Goal: Information Seeking & Learning: Learn about a topic

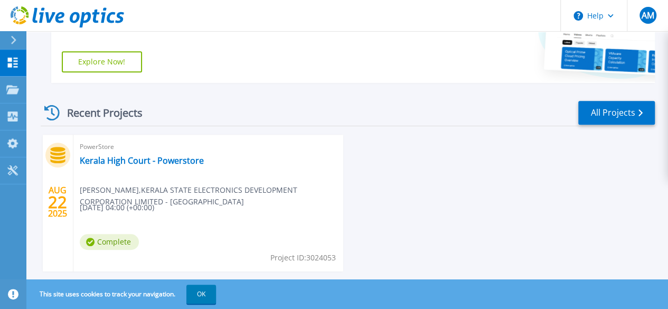
scroll to position [260, 0]
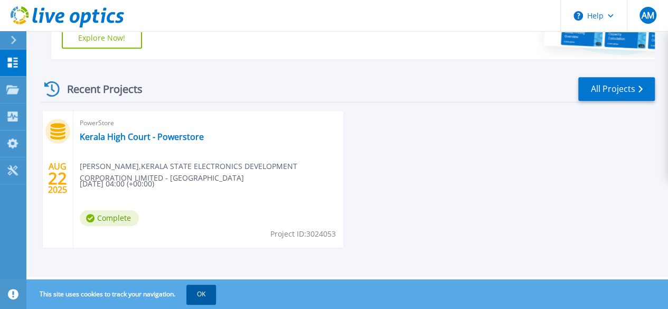
click at [196, 292] on button "OK" at bounding box center [201, 294] width 30 height 19
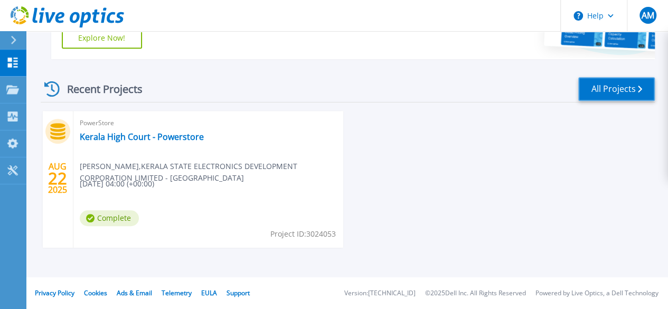
click at [597, 88] on link "All Projects" at bounding box center [616, 89] width 77 height 24
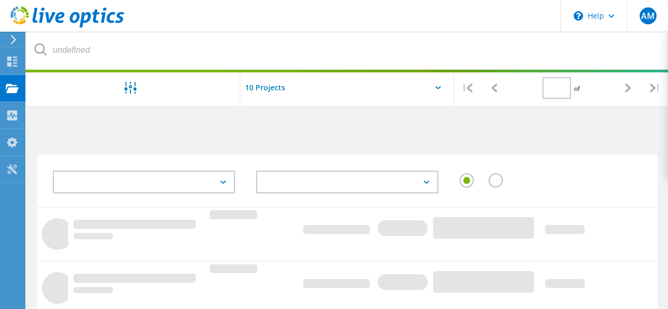
type input "1"
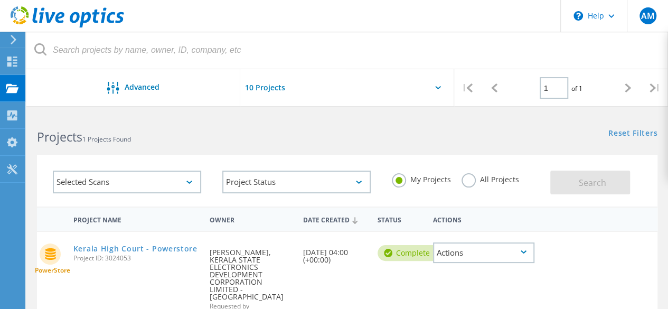
click at [255, 85] on input "text" at bounding box center [293, 87] width 106 height 37
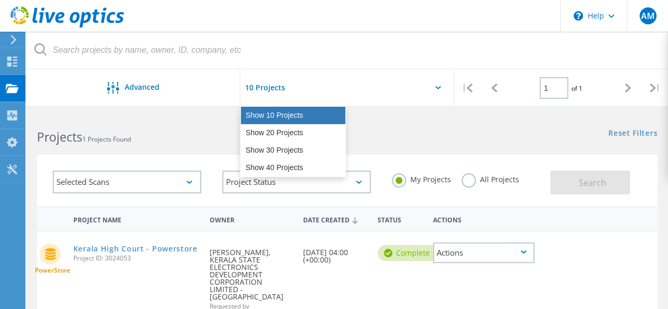
click at [253, 117] on div "Show 10 Projects" at bounding box center [293, 115] width 105 height 17
type input "Show 10 Projects"
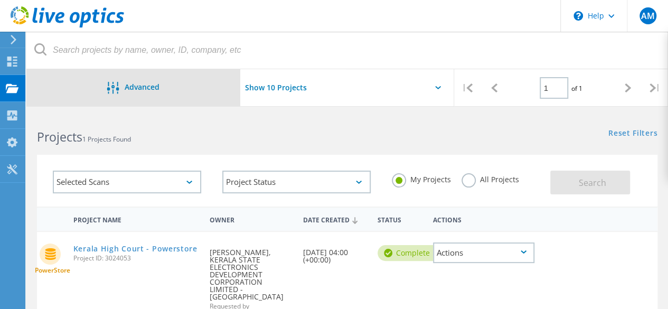
click at [130, 91] on span "Advanced" at bounding box center [142, 86] width 35 height 7
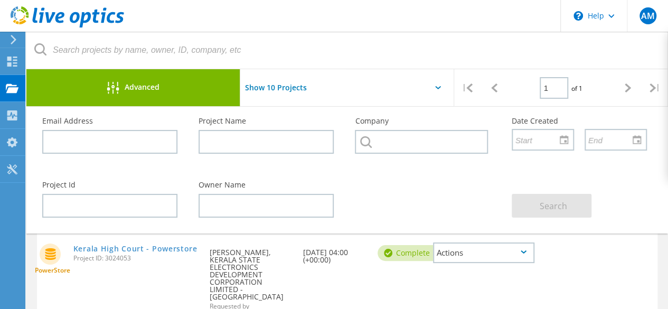
click at [130, 91] on span "Advanced" at bounding box center [142, 86] width 35 height 7
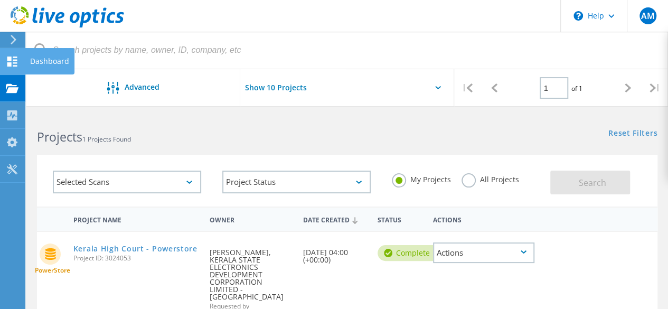
click at [10, 61] on icon at bounding box center [12, 61] width 13 height 10
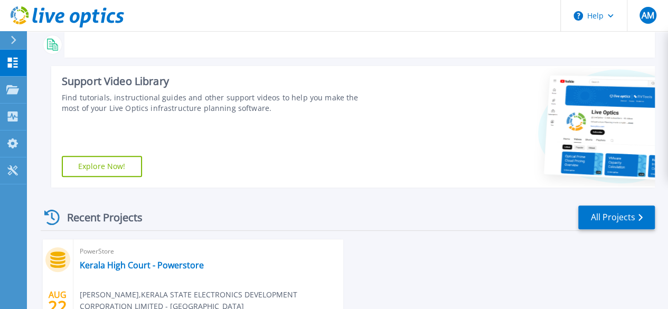
scroll to position [260, 0]
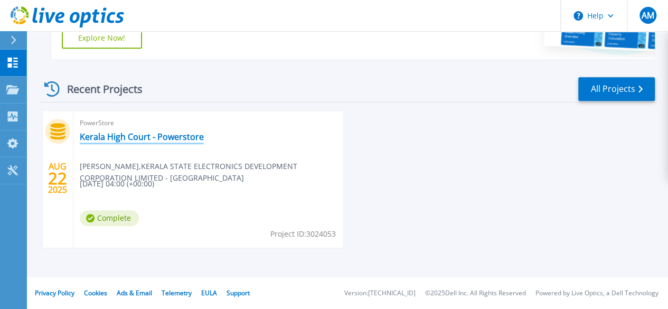
click at [192, 136] on link "Kerala High Court - Powerstore" at bounding box center [142, 136] width 124 height 11
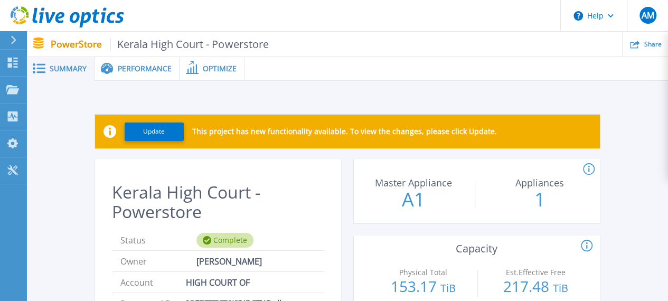
scroll to position [13, 0]
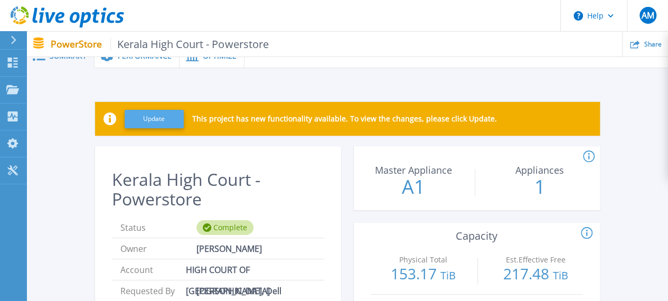
click at [149, 117] on button "Update" at bounding box center [154, 119] width 59 height 18
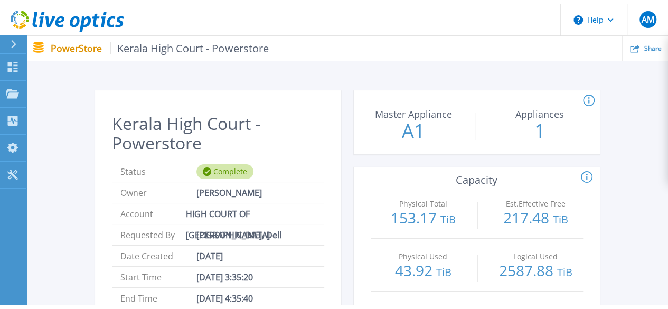
scroll to position [0, 0]
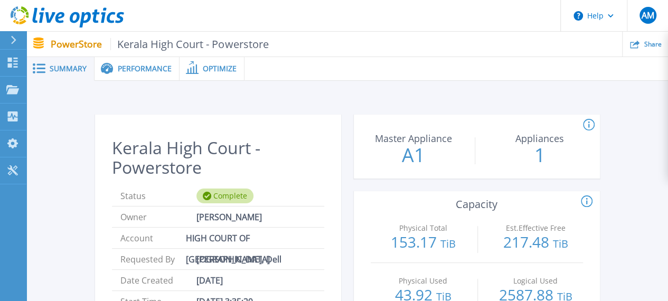
click at [139, 68] on span "Performance" at bounding box center [145, 68] width 54 height 7
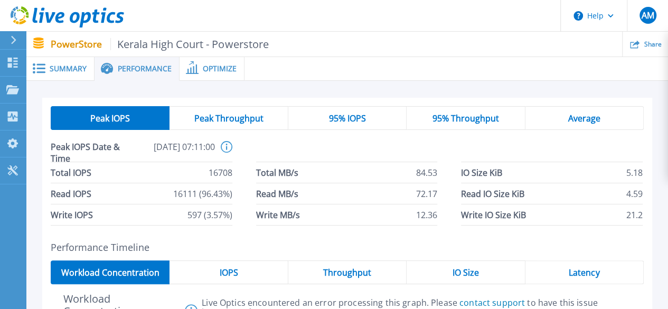
click at [210, 60] on div "Optimize" at bounding box center [212, 69] width 65 height 24
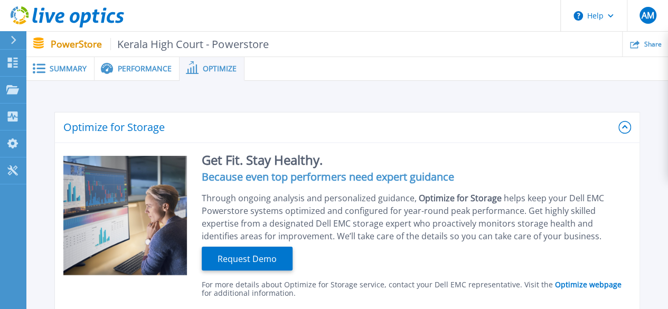
click at [147, 73] on div "Performance" at bounding box center [137, 69] width 85 height 24
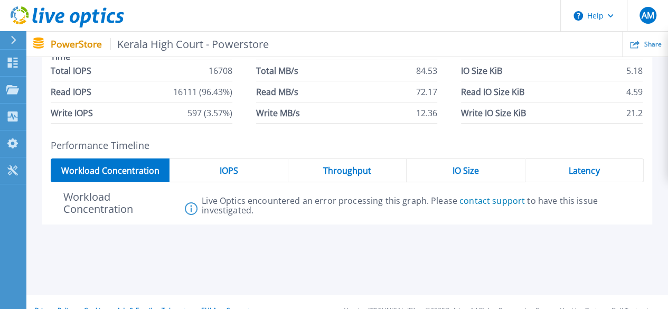
scroll to position [103, 0]
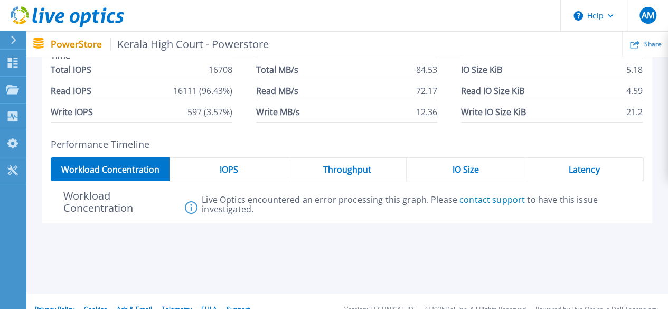
click at [230, 162] on div "IOPS" at bounding box center [228, 169] width 118 height 24
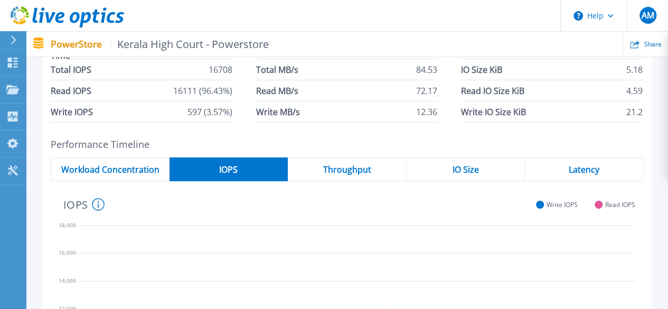
click at [366, 180] on div "Throughput" at bounding box center [347, 169] width 119 height 24
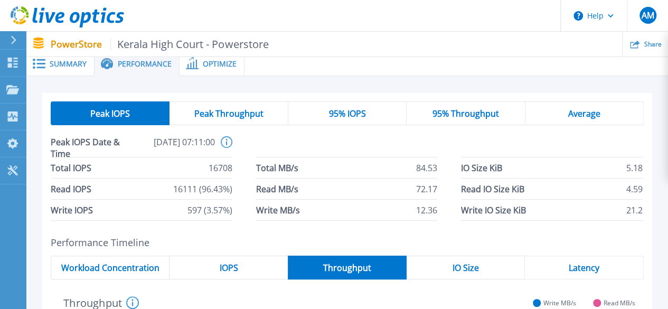
scroll to position [0, 0]
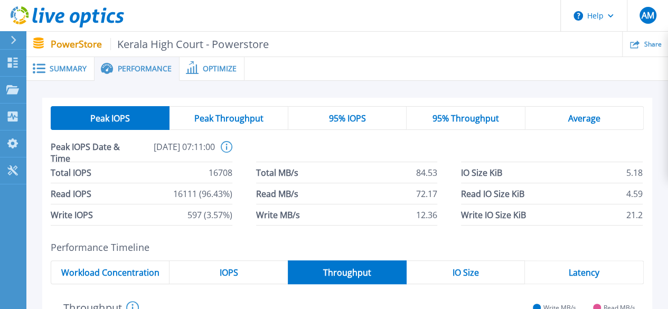
click at [226, 109] on div "Peak Throughput" at bounding box center [228, 118] width 118 height 24
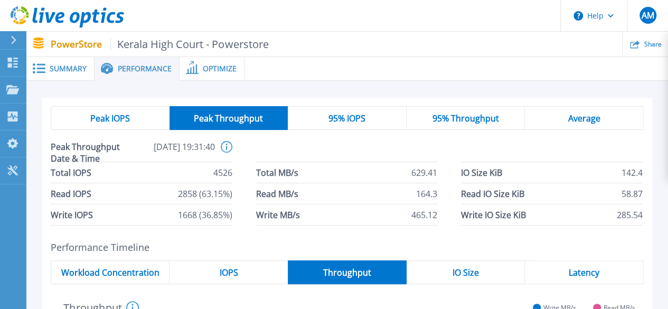
click at [350, 109] on div "95% IOPS" at bounding box center [347, 118] width 119 height 24
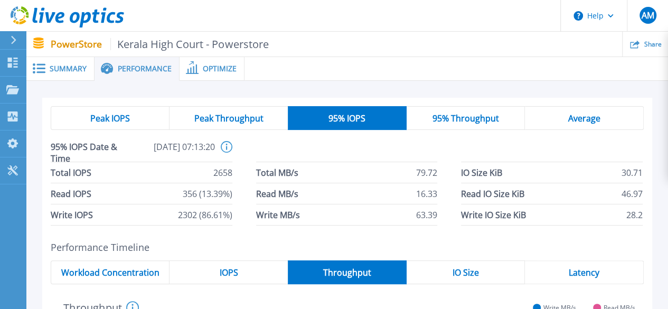
click at [443, 109] on div "95% Throughput" at bounding box center [466, 118] width 119 height 24
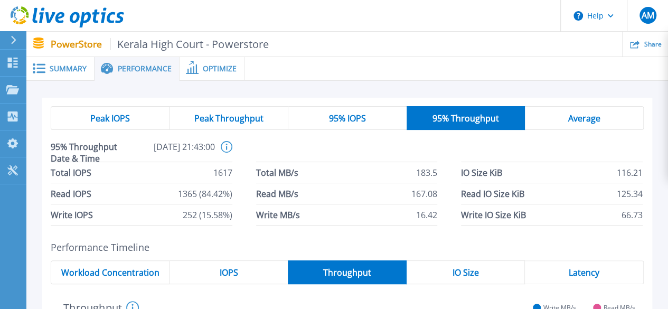
click at [555, 121] on div "Average" at bounding box center [584, 118] width 119 height 24
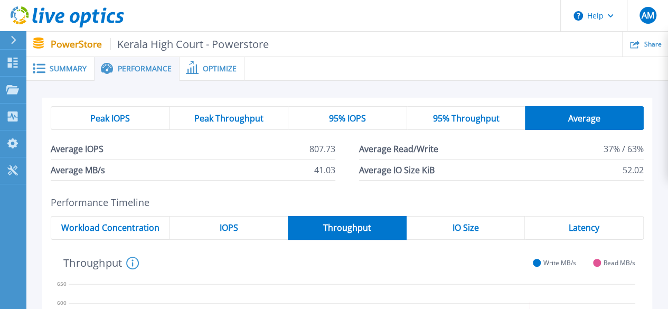
click at [68, 74] on div "Summary" at bounding box center [60, 69] width 68 height 24
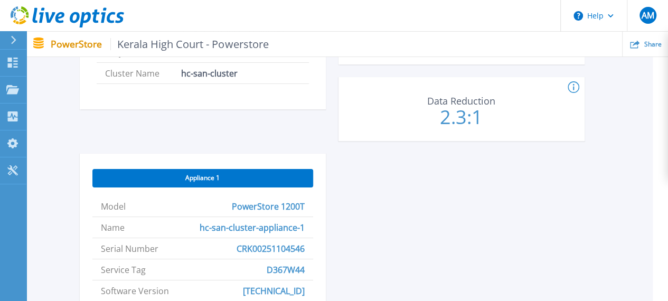
scroll to position [316, 18]
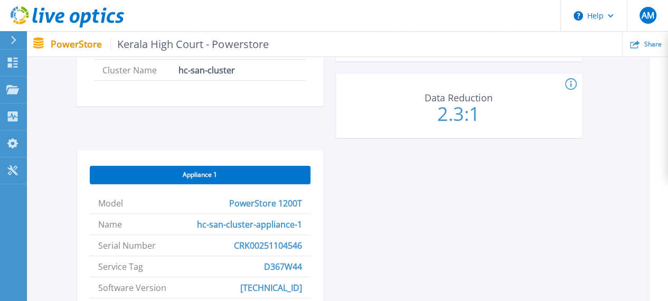
click at [214, 174] on span "Appliance 1" at bounding box center [200, 175] width 34 height 8
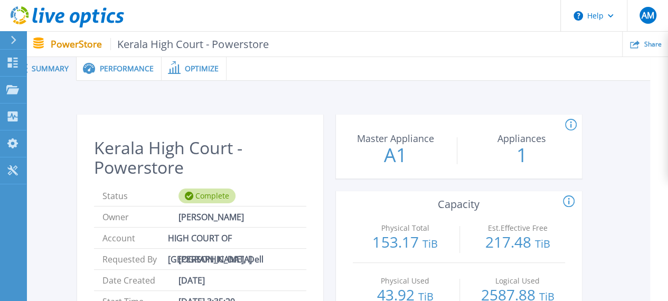
scroll to position [0, 0]
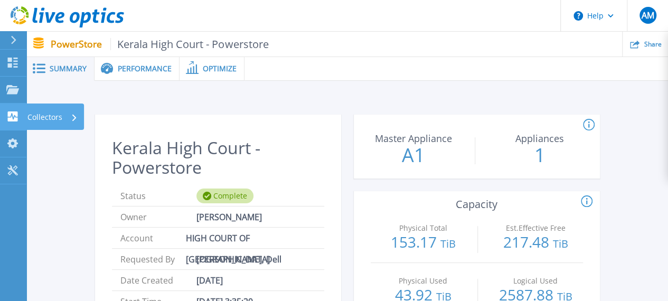
click at [48, 111] on p "Collectors" at bounding box center [44, 116] width 35 height 27
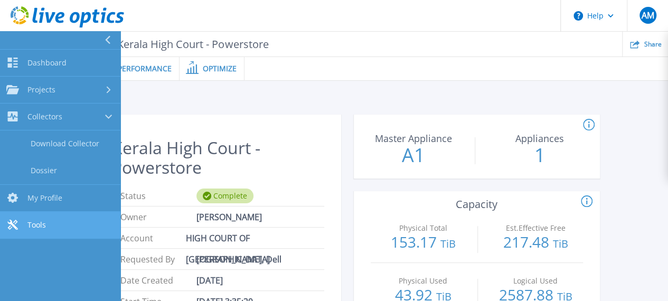
click at [35, 218] on link "Tools Tools" at bounding box center [60, 225] width 120 height 27
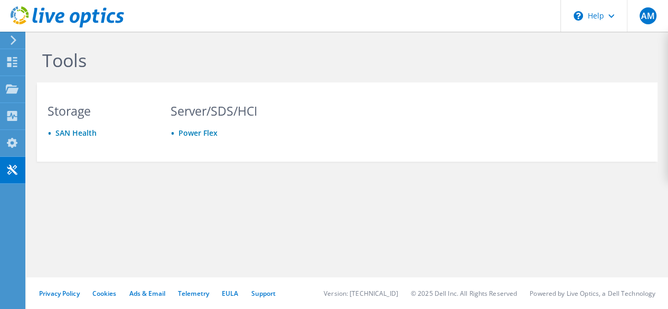
click at [17, 37] on icon at bounding box center [14, 40] width 8 height 10
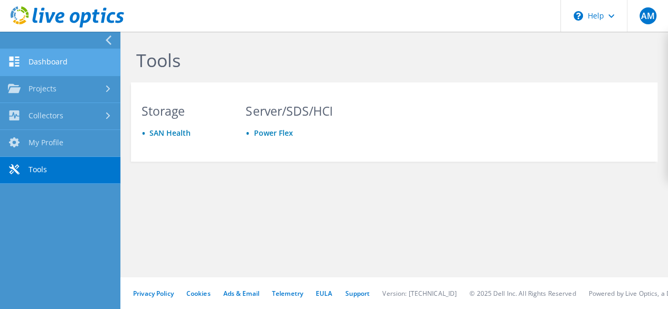
click at [33, 64] on link "Dashboard" at bounding box center [60, 62] width 120 height 27
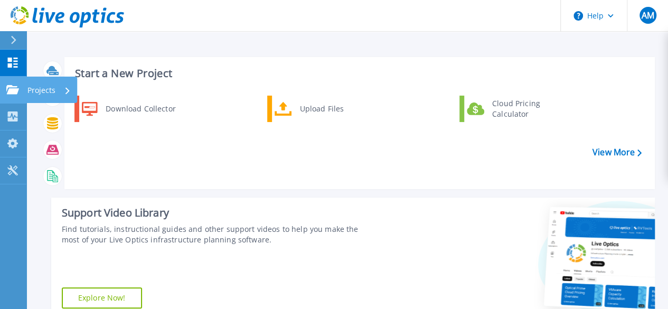
click at [8, 97] on link "Projects Projects" at bounding box center [13, 90] width 26 height 27
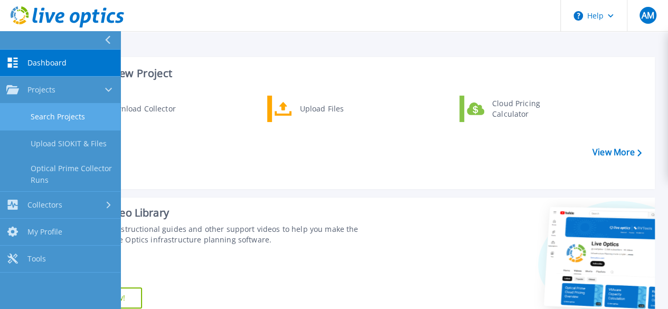
click at [76, 120] on link "Search Projects" at bounding box center [60, 116] width 120 height 27
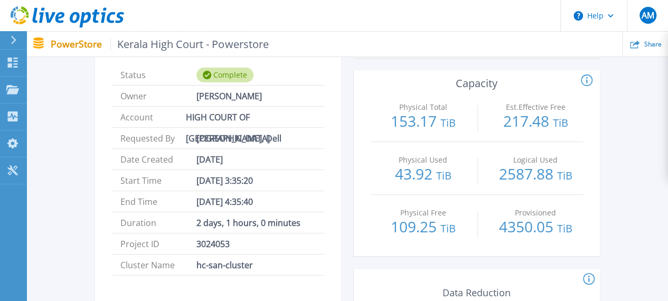
scroll to position [121, 0]
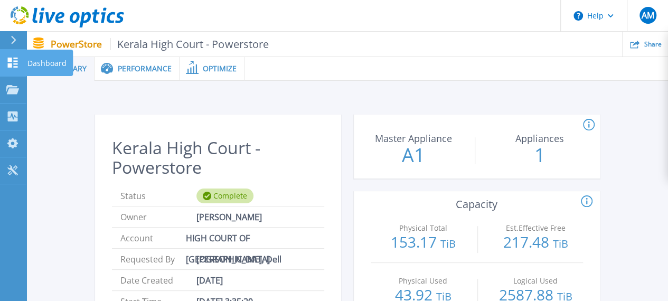
click at [39, 59] on p "Dashboard" at bounding box center [46, 63] width 39 height 27
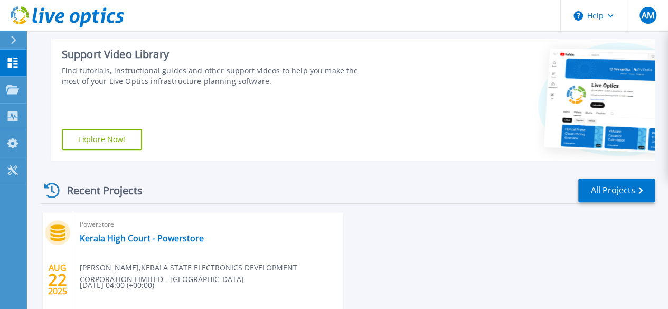
scroll to position [161, 0]
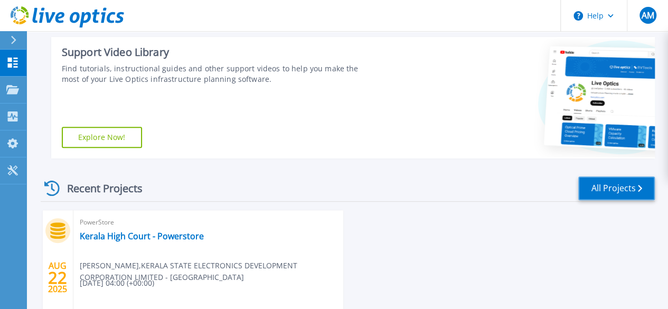
click at [618, 191] on link "All Projects" at bounding box center [616, 188] width 77 height 24
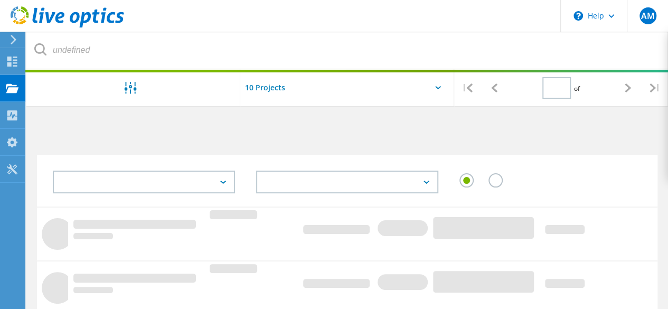
type input "1"
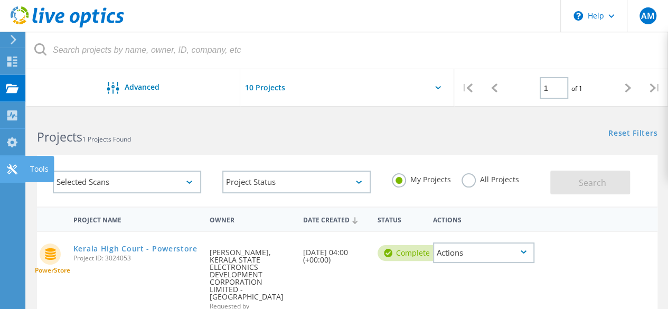
click at [49, 169] on div "Tools" at bounding box center [39, 168] width 18 height 7
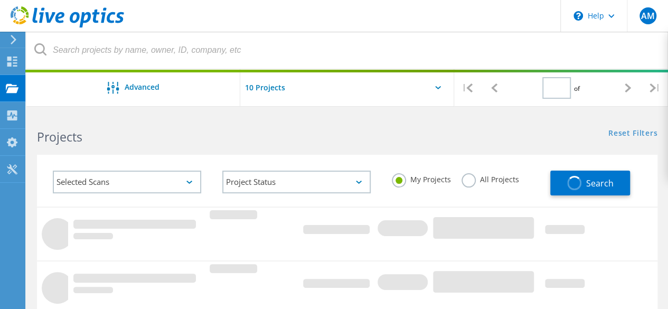
type input "1"
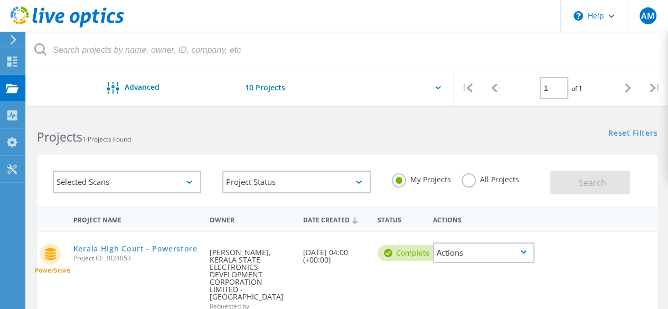
click at [149, 175] on div "Selected Scans" at bounding box center [127, 182] width 148 height 23
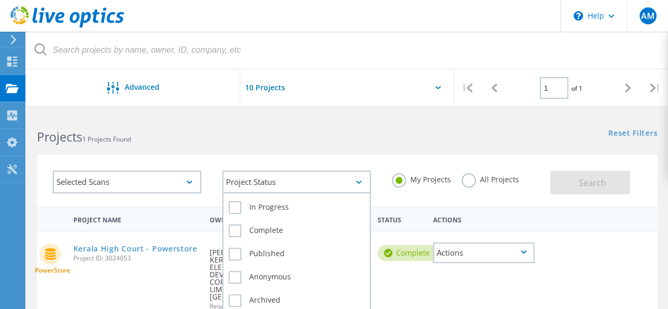
click at [251, 176] on div "Project Status" at bounding box center [296, 182] width 148 height 23
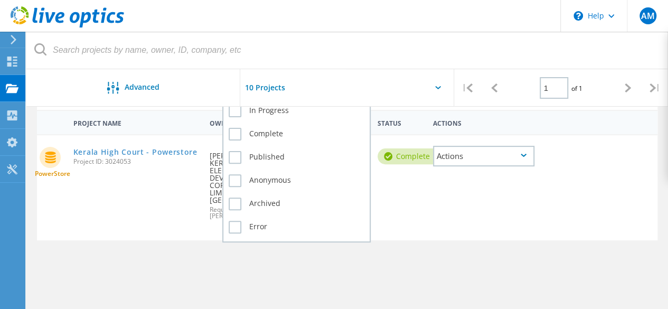
scroll to position [97, 0]
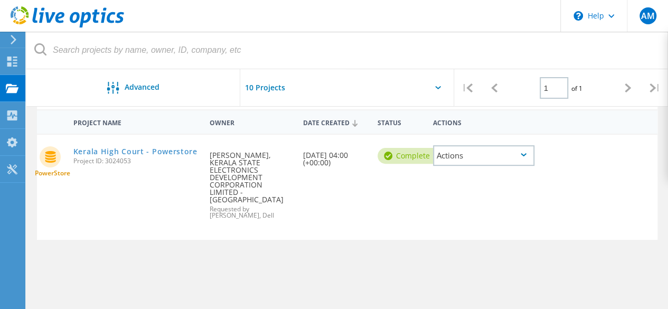
click at [477, 209] on div "PowerStore Kerala High Court - Powerstore Project ID: 3024053 Requested By Aswa…" at bounding box center [347, 187] width 620 height 105
click at [468, 155] on div "Actions" at bounding box center [483, 155] width 101 height 21
click at [457, 140] on div "Project Details" at bounding box center [483, 139] width 99 height 16
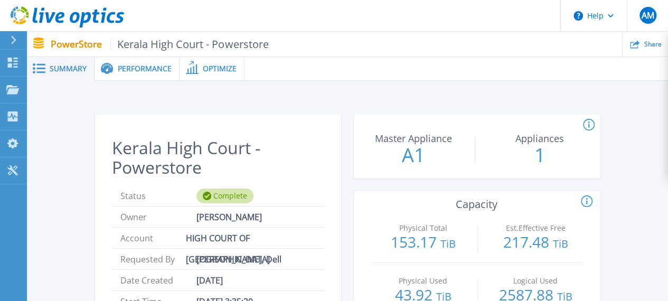
click at [135, 74] on div "Performance" at bounding box center [137, 69] width 85 height 24
